Goal: Complete application form

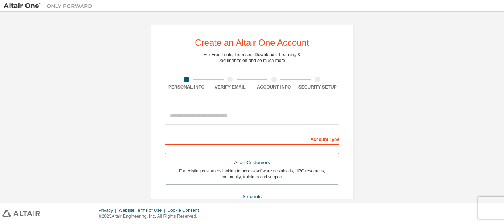
scroll to position [111, 0]
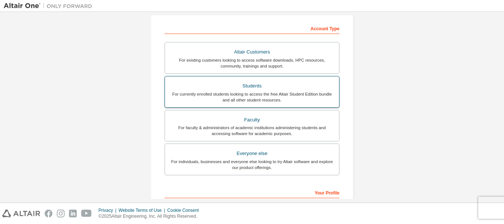
click at [315, 96] on div "For currently enrolled students looking to access the free Altair Student Editi…" at bounding box center [251, 97] width 165 height 12
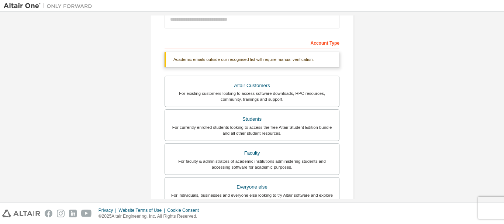
scroll to position [37, 0]
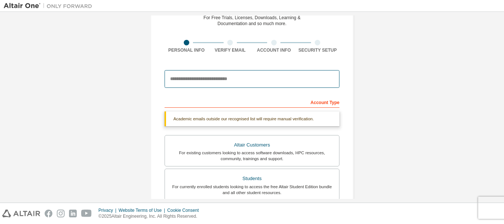
click at [314, 80] on input "email" at bounding box center [252, 79] width 175 height 18
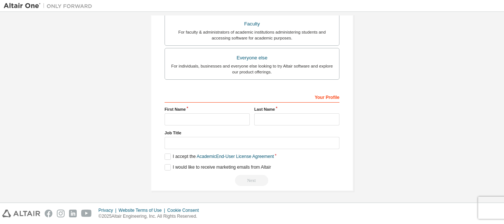
scroll to position [226, 0]
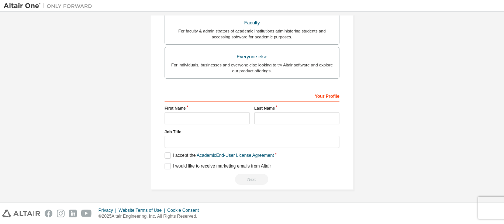
type input "**********"
click at [214, 118] on input "text" at bounding box center [207, 118] width 85 height 12
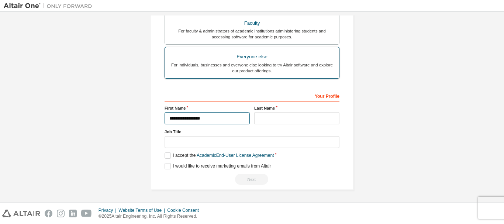
type input "**********"
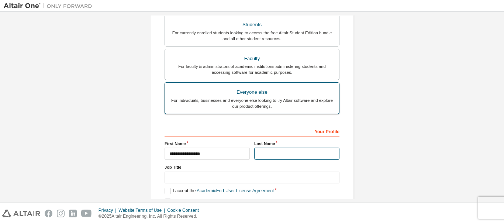
click at [255, 120] on div "**********" at bounding box center [252, 90] width 175 height 259
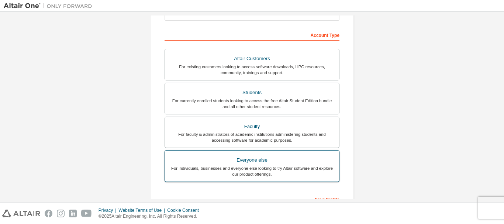
scroll to position [97, 0]
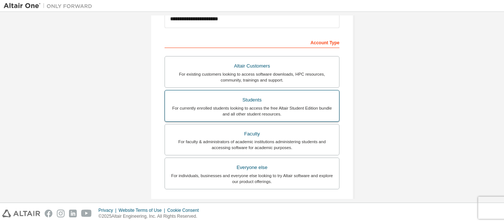
click at [255, 120] on label "Students For currently enrolled students looking to access the free Altair Stud…" at bounding box center [252, 106] width 175 height 32
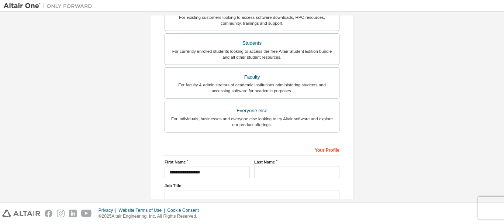
scroll to position [207, 0]
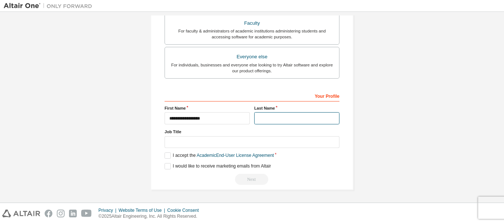
click at [294, 116] on input "text" at bounding box center [296, 118] width 85 height 12
type input "*********"
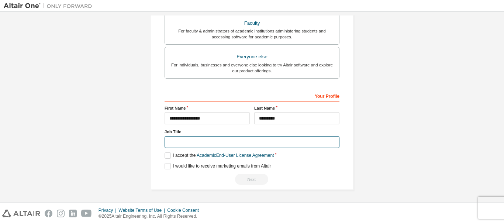
click at [252, 140] on input "text" at bounding box center [252, 142] width 175 height 12
type input "*******"
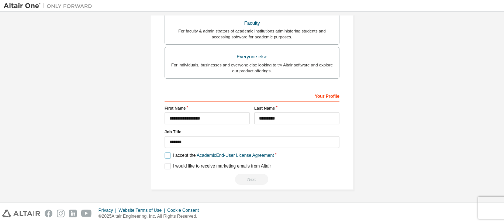
click at [166, 155] on label "I accept the Academic End-User License Agreement" at bounding box center [219, 155] width 109 height 6
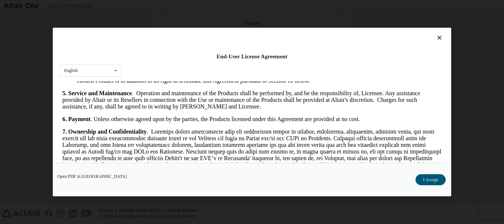
scroll to position [885, 0]
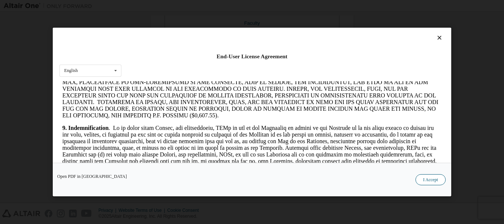
click at [432, 184] on button "I Accept" at bounding box center [430, 179] width 30 height 11
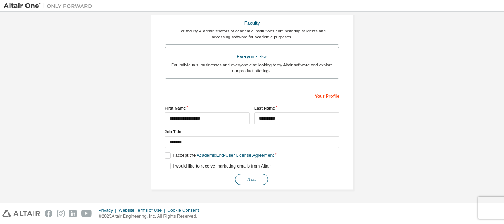
click at [248, 177] on button "Next" at bounding box center [251, 179] width 33 height 11
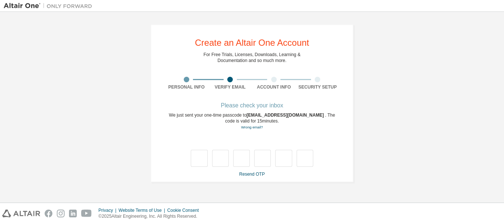
scroll to position [0, 0]
type input "*"
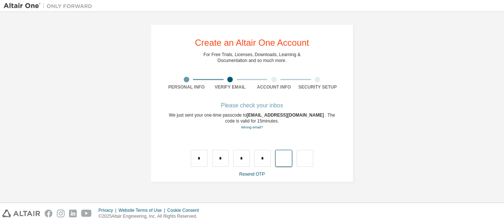
type input "*"
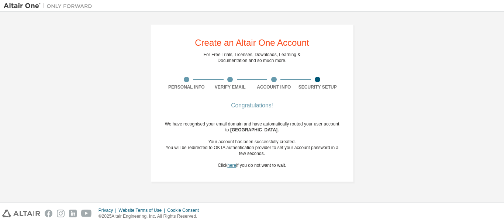
click at [231, 167] on link "here" at bounding box center [231, 165] width 9 height 5
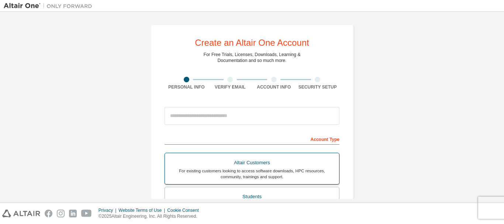
scroll to position [37, 0]
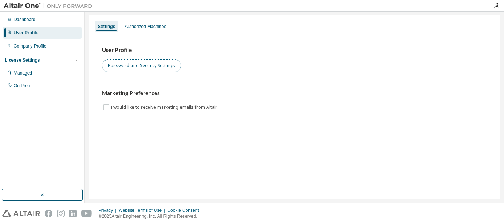
click at [149, 63] on button "Password and Security Settings" at bounding box center [141, 65] width 79 height 13
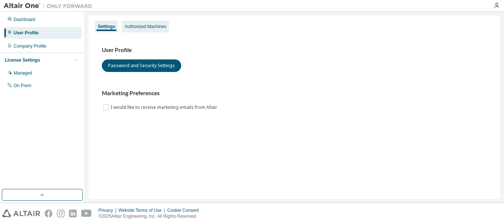
click at [145, 32] on div "Authorized Machines" at bounding box center [145, 27] width 47 height 12
